Goal: Submit feedback/report problem

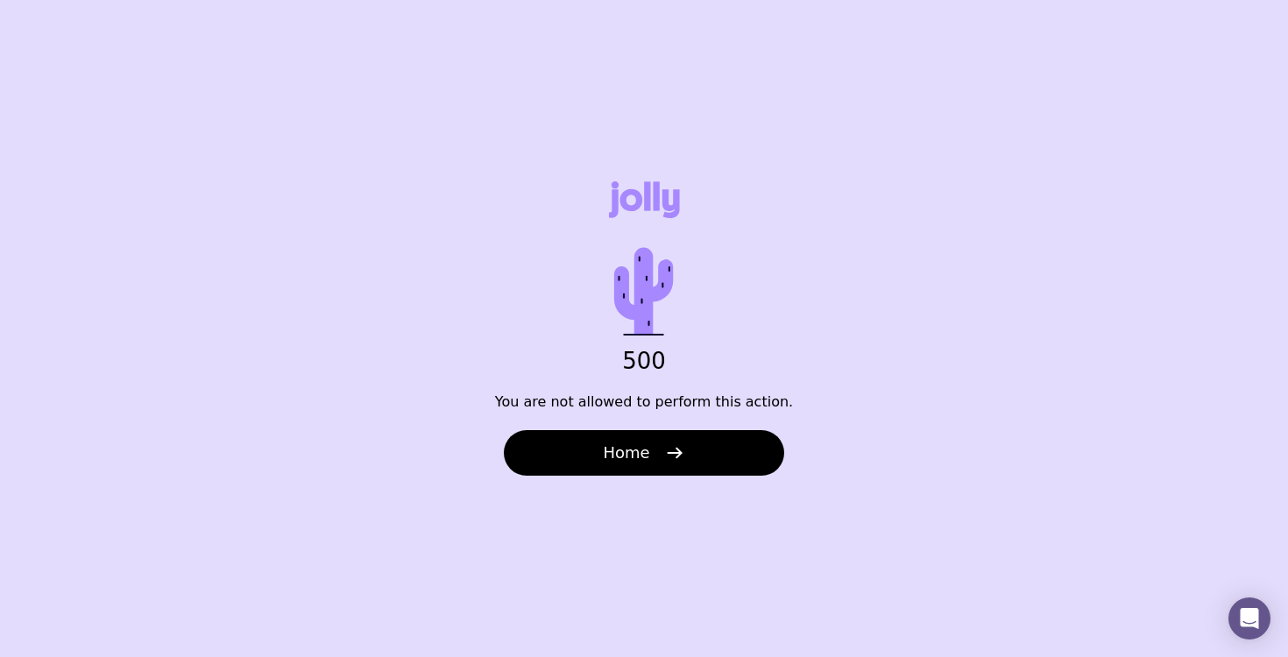
click at [827, 566] on div "500 You are not allowed to perform this action. Home" at bounding box center [644, 328] width 1288 height 657
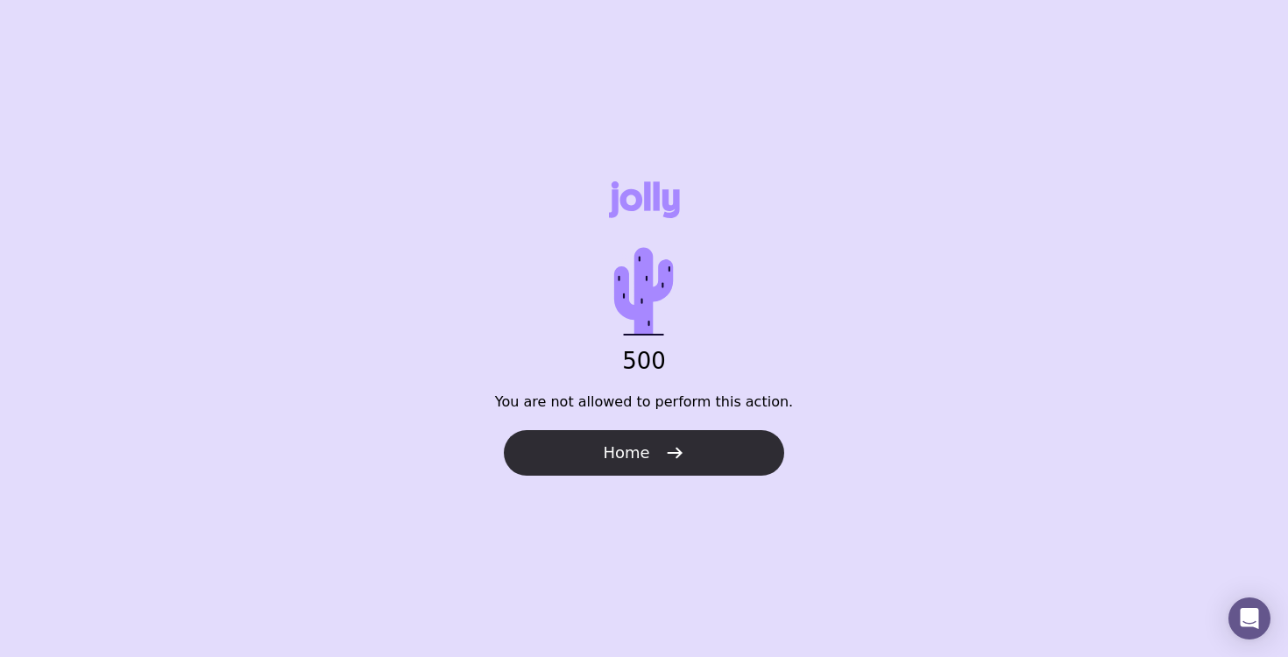
click at [666, 444] on icon "button" at bounding box center [674, 453] width 21 height 21
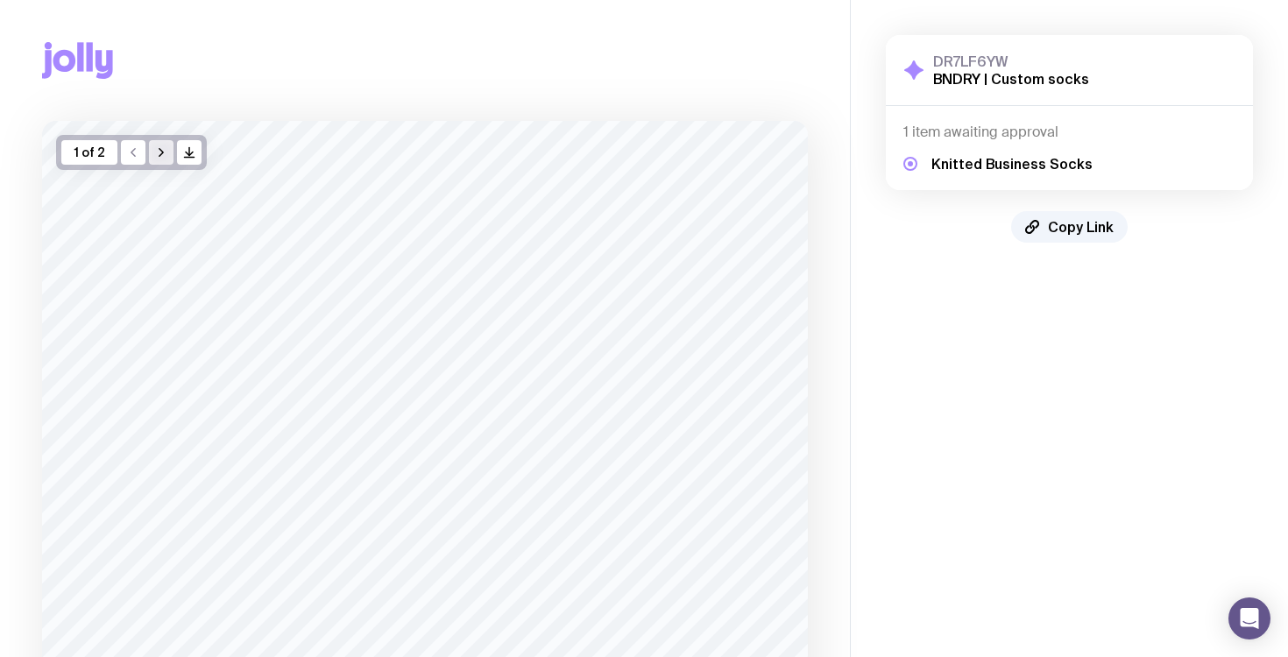
click at [166, 152] on icon "button" at bounding box center [161, 152] width 14 height 14
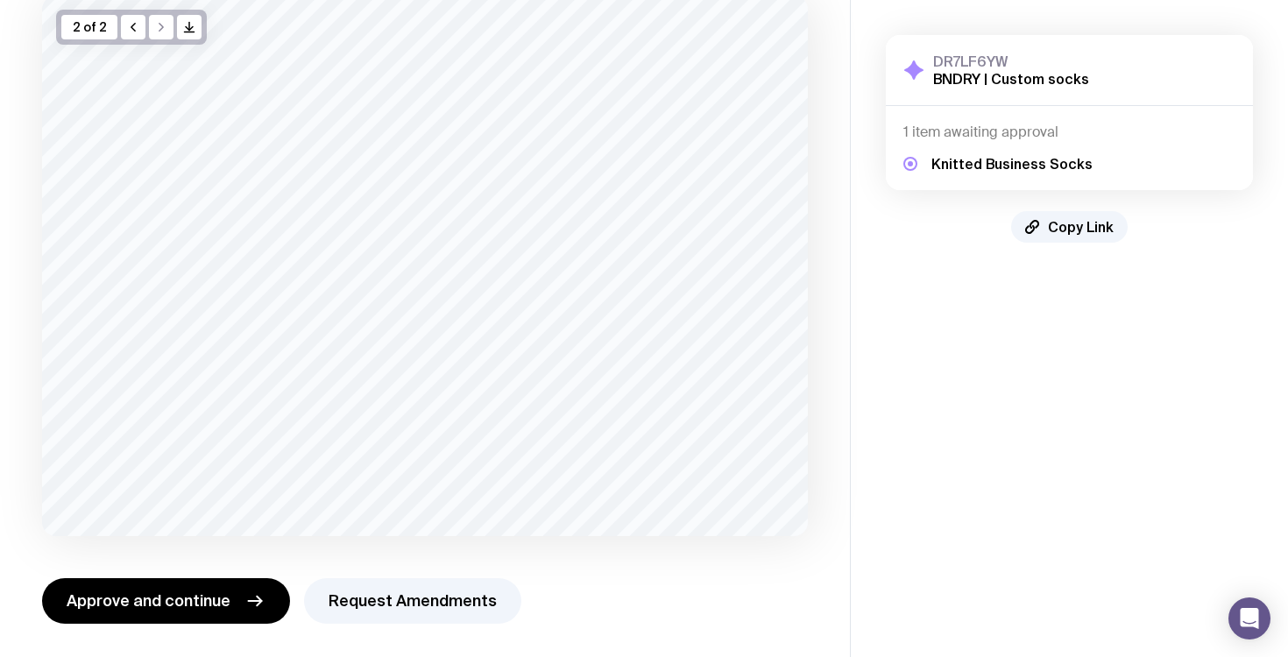
scroll to position [127, 0]
click at [408, 610] on button "Request Amendments" at bounding box center [412, 600] width 217 height 46
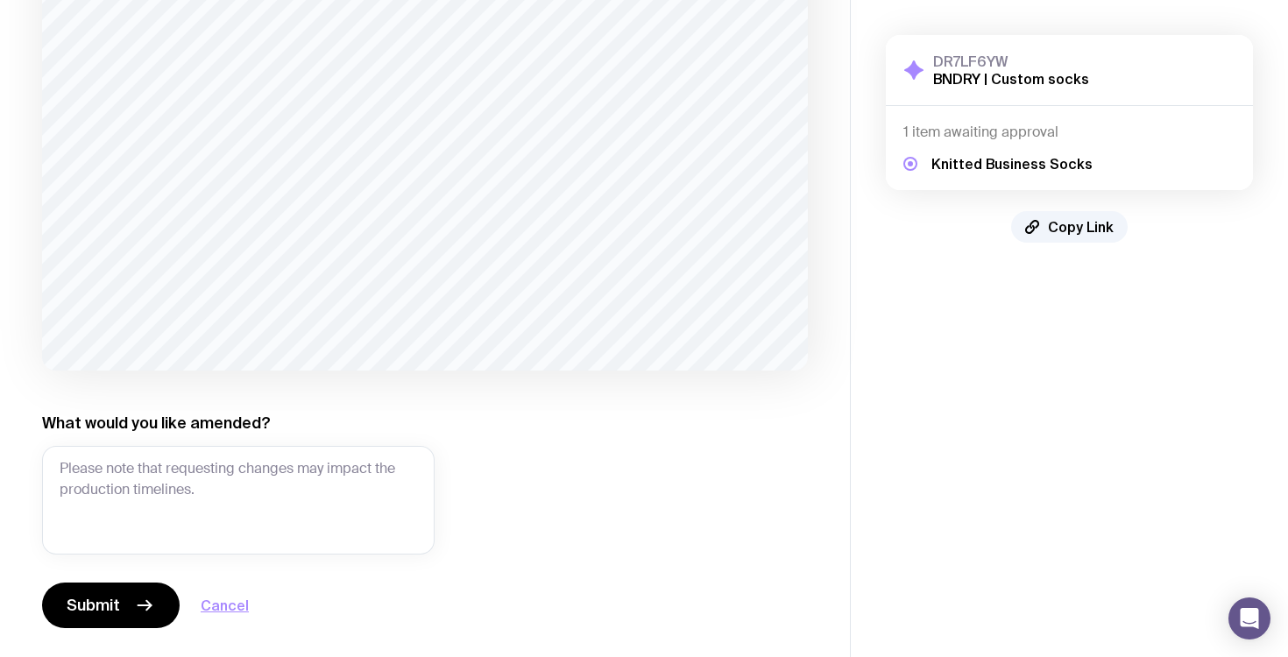
scroll to position [297, 0]
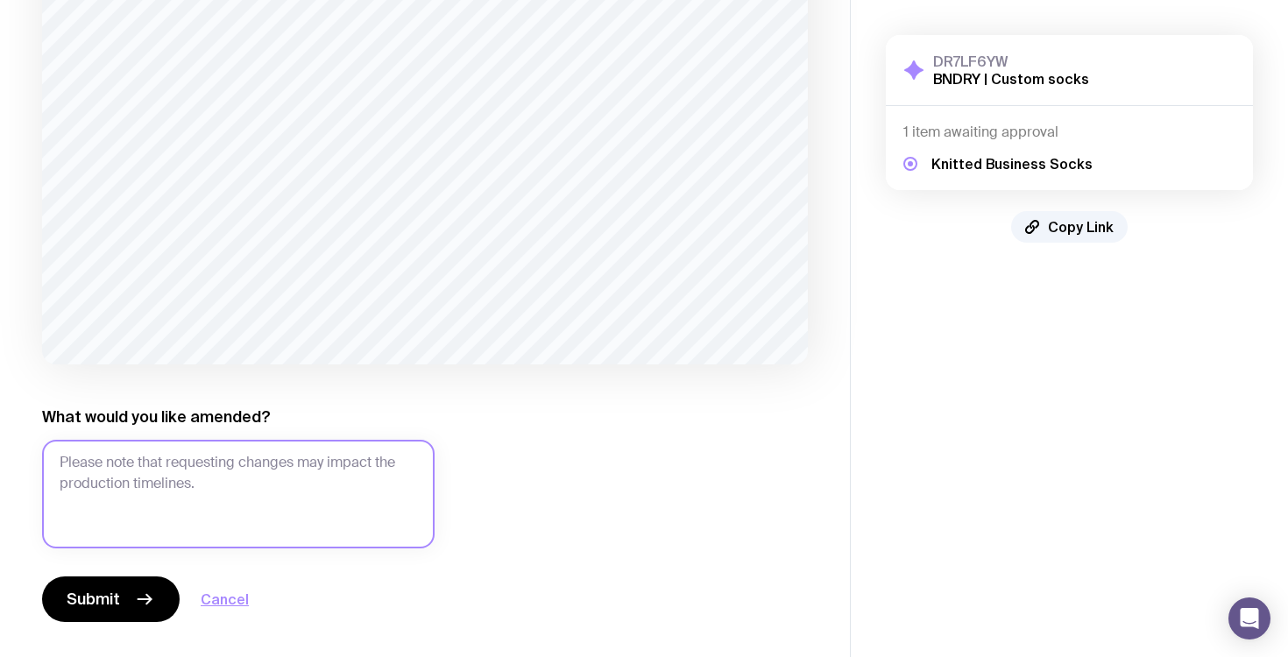
click at [174, 508] on textarea "What would you like amended?" at bounding box center [238, 494] width 393 height 109
paste textarea "19C386"
click at [223, 462] on textarea "The Hex value should be: 19C386" at bounding box center [238, 494] width 393 height 109
click at [304, 452] on textarea "The Hex value should be: #19C386" at bounding box center [238, 494] width 393 height 109
type textarea "The Hex value should be: #19C386, and the CMYK becomes: 84, 0, 71, 0"
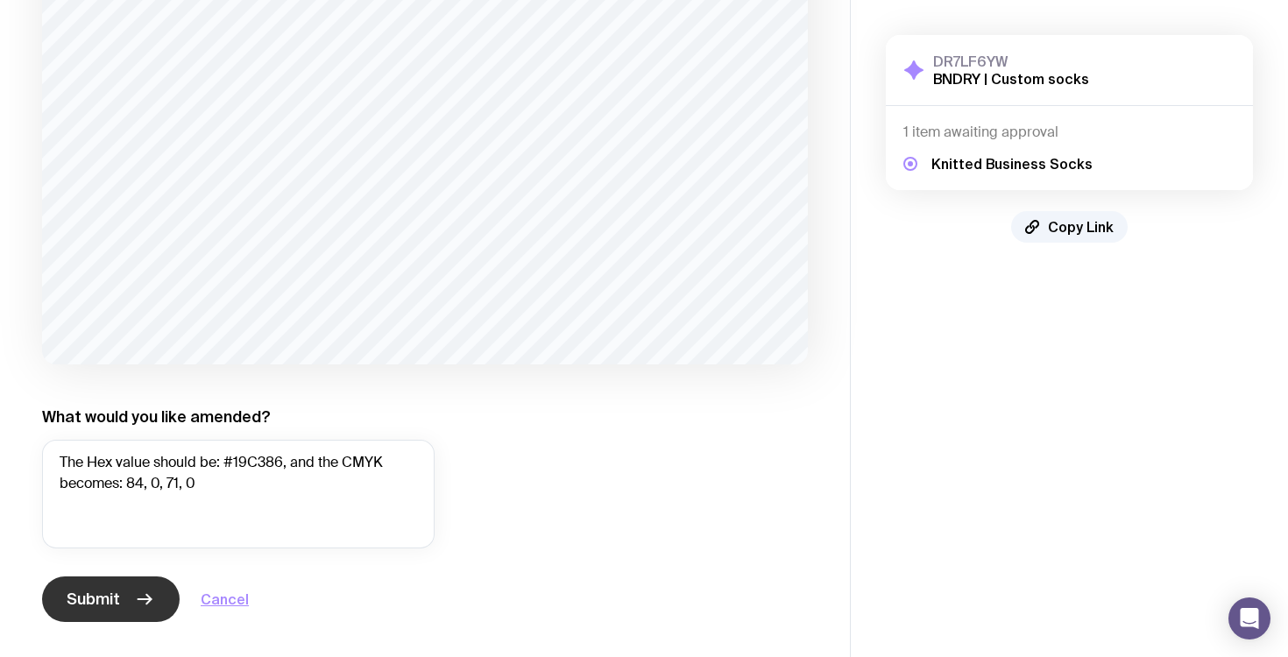
click at [111, 589] on span "Submit" at bounding box center [93, 599] width 53 height 21
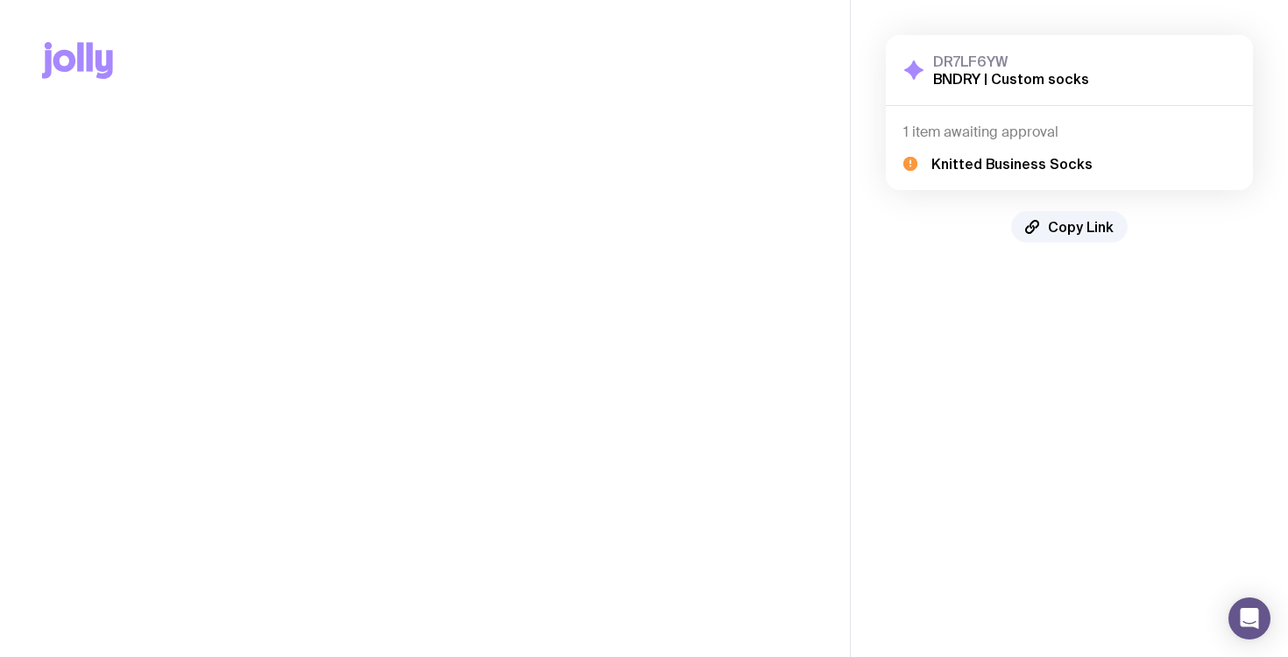
scroll to position [0, 0]
